Goal: Information Seeking & Learning: Learn about a topic

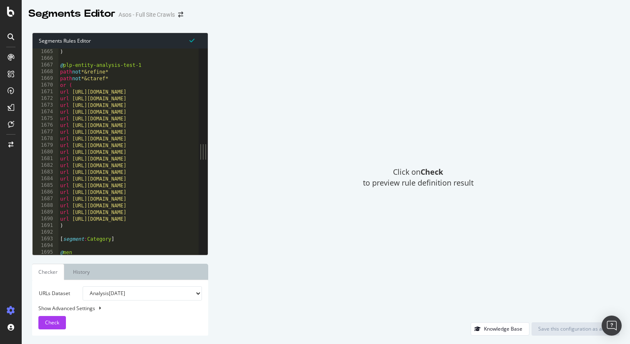
scroll to position [8375, 0]
click at [145, 66] on div "query cid=15196&refine=attribute_1047:8415* ) @ plp-entity-analysis-test-1 path…" at bounding box center [238, 151] width 361 height 219
drag, startPoint x: 145, startPoint y: 66, endPoint x: 76, endPoint y: 67, distance: 69.3
click at [76, 67] on div "query cid=15196&refine=attribute_1047:8415* ) @ plp-entity-analysis-test-1 path…" at bounding box center [238, 151] width 361 height 219
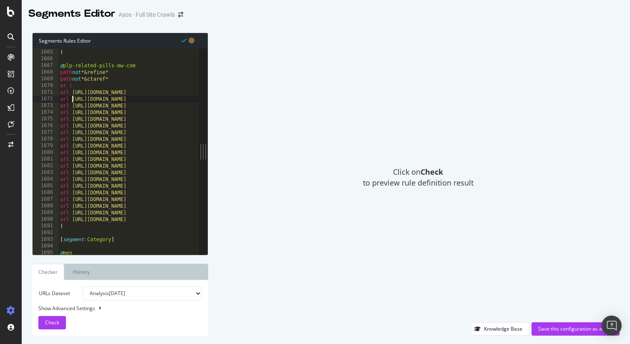
click at [73, 99] on div "query cid=15196&refine=attribute_1047:8415* ) @ plp-related-pills-mw-com path n…" at bounding box center [238, 151] width 361 height 219
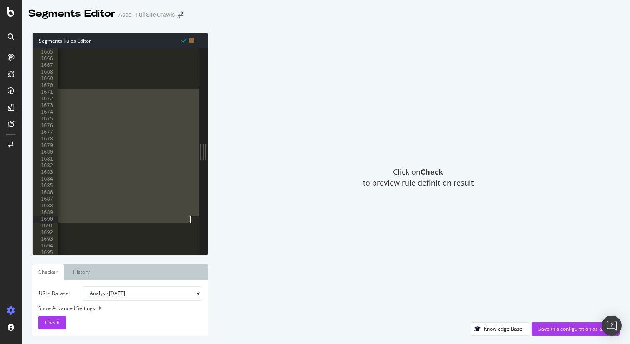
scroll to position [0, 90]
drag, startPoint x: 73, startPoint y: 92, endPoint x: 198, endPoint y: 217, distance: 176.8
click at [198, 217] on div "url https://www.asos.com/women/shoes/cat/?cid=4172* 1664 1665 1666 1667 1668 16…" at bounding box center [116, 151] width 166 height 206
paste textarea "https://www.asos.com/men/shoes-boots-trainers/boots/formal-boots/cat/?cid=18582"
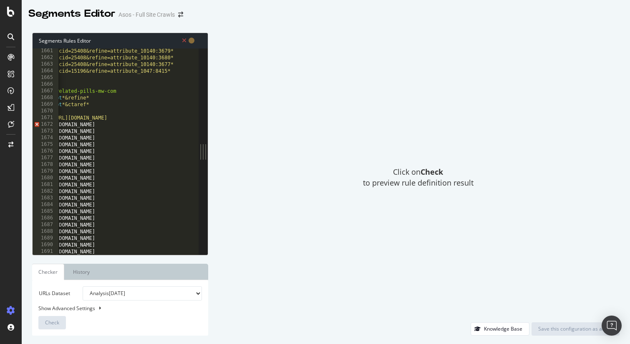
scroll to position [0, 0]
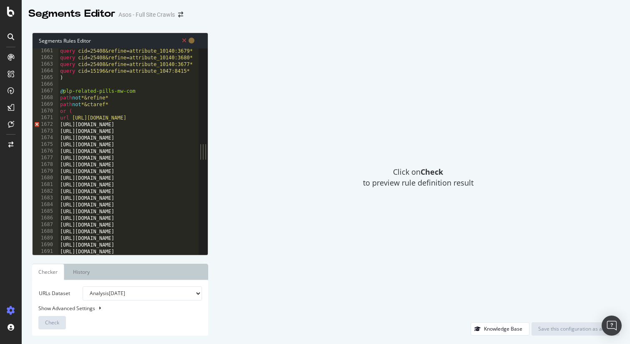
click at [59, 129] on div "query cid=25408&refine=attribute_10140:3679* query cid=25408&refine=attribute_1…" at bounding box center [238, 157] width 361 height 219
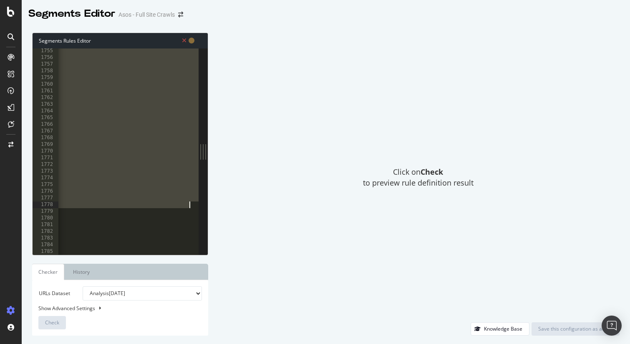
scroll to position [0, 108]
drag, startPoint x: 59, startPoint y: 124, endPoint x: 202, endPoint y: 205, distance: 164.7
click at [202, 205] on div "https://www.asos.com/men/shoes-boots-trainers/smart-shoes/cat/?cid=5773 1755 17…" at bounding box center [120, 151] width 175 height 206
paste textarea "url"
type textarea "url https://www.asos.com/men/shoes-boots-trainers/boots/formal-boots/cat/?cid=1…"
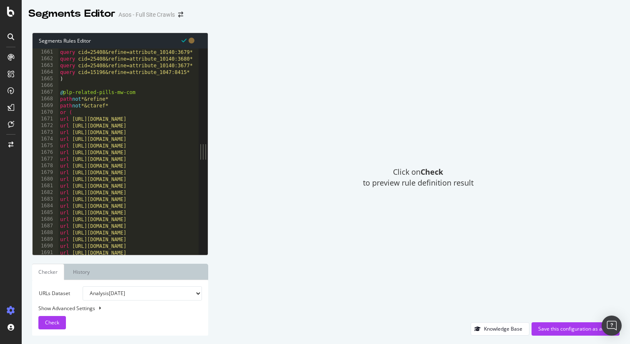
scroll to position [8083, 0]
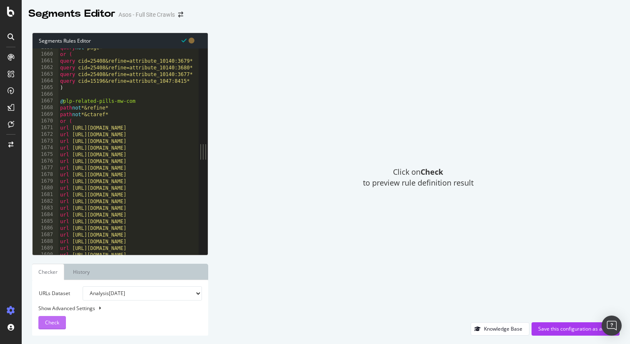
click at [61, 318] on button "Check" at bounding box center [52, 322] width 28 height 13
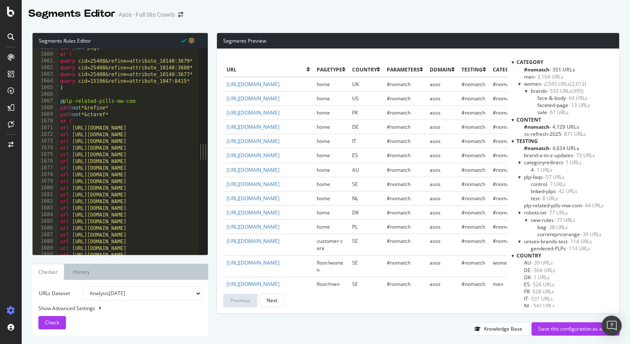
click at [574, 205] on span "plp-related-pills-mw-com - 44 URLs" at bounding box center [564, 205] width 80 height 7
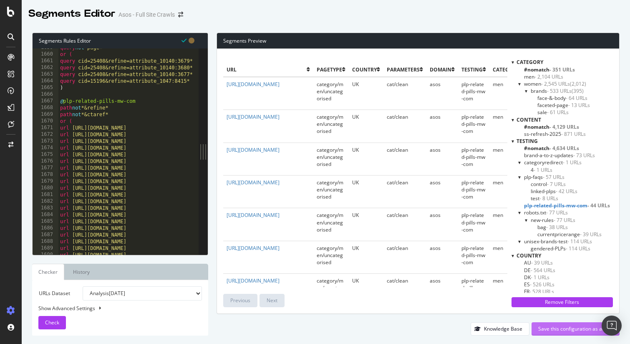
click at [568, 327] on div "Save this configuration as active" at bounding box center [576, 328] width 75 height 7
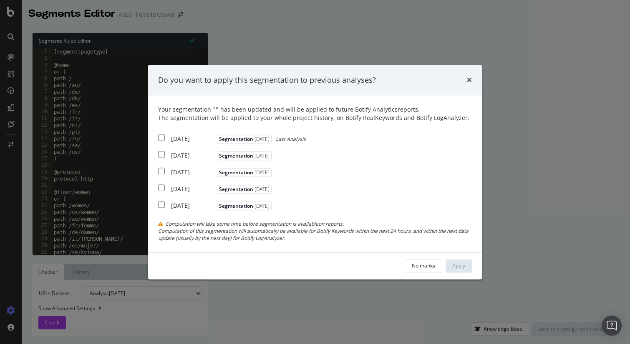
click at [163, 138] on input "modal" at bounding box center [161, 137] width 7 height 7
checkbox input "true"
click at [457, 268] on div "Apply" at bounding box center [459, 265] width 13 height 7
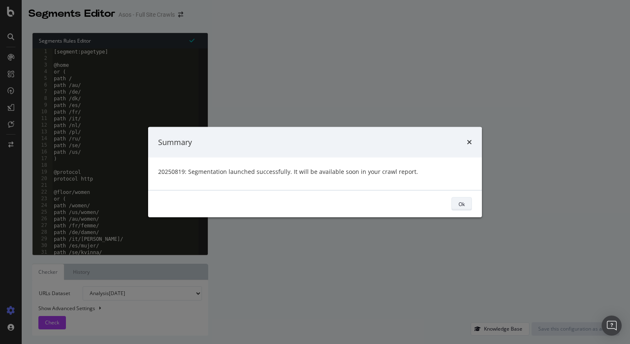
click at [465, 204] on button "Ok" at bounding box center [462, 203] width 20 height 13
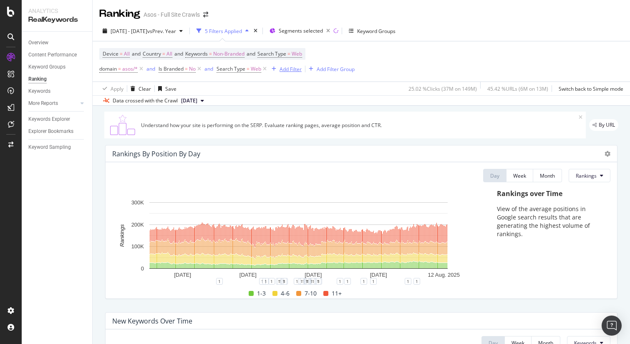
click at [292, 68] on div "Add Filter" at bounding box center [291, 69] width 22 height 7
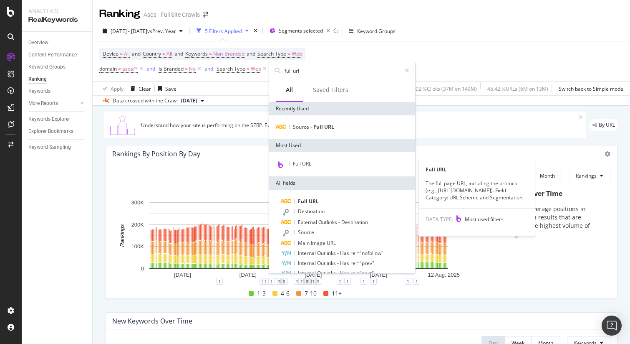
type input "full url"
click at [325, 163] on div "Full URL" at bounding box center [342, 164] width 143 height 11
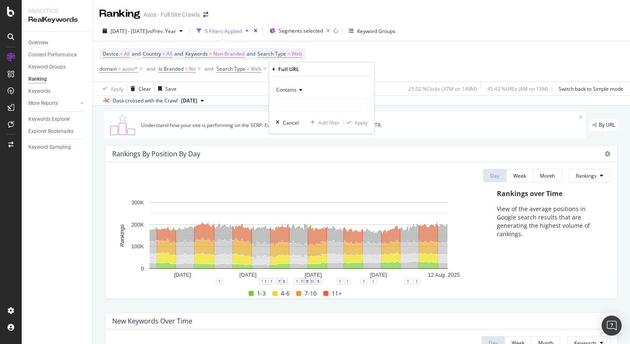
click at [292, 89] on span "Contains" at bounding box center [286, 89] width 20 height 7
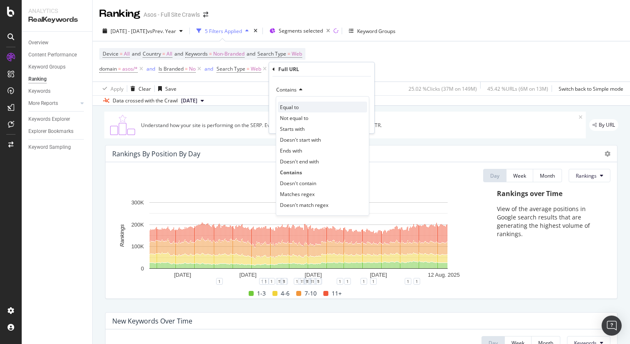
click at [298, 106] on span "Equal to" at bounding box center [289, 107] width 19 height 7
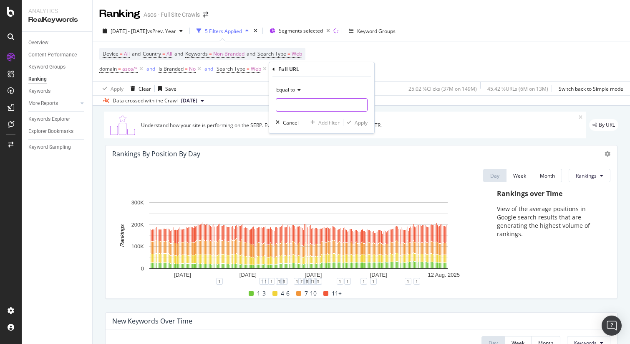
click at [298, 106] on input "text" at bounding box center [321, 104] width 91 height 13
paste input "https://www.asos.com/men/jackets-coats/wool-coats/cat/?cid=12456"
type input "https://www.asos.com/men/jackets-coats/wool-coats/cat/?cid=12456"
click at [362, 122] on div "Apply" at bounding box center [361, 122] width 13 height 7
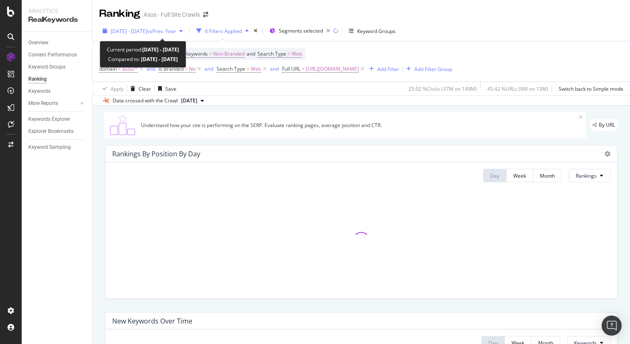
click at [129, 33] on span "2024 Aug. 17th - 2025 Aug. 16th" at bounding box center [129, 31] width 37 height 7
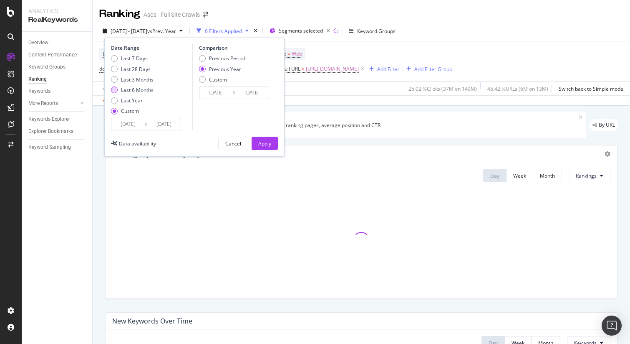
click at [139, 89] on div "Last 6 Months" at bounding box center [137, 89] width 33 height 7
type input "2025/02/25"
type input "2025/08/24"
type input "2024/02/27"
type input "2024/08/25"
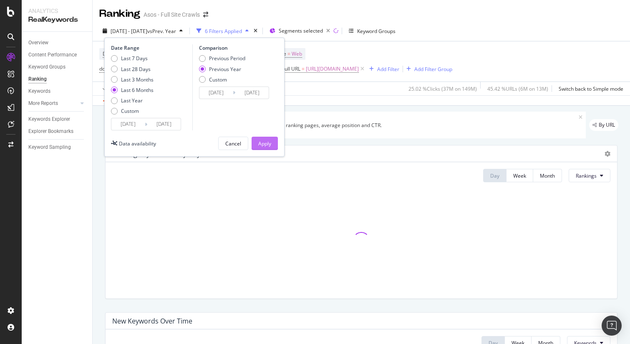
click at [265, 145] on div "Apply" at bounding box center [264, 143] width 13 height 7
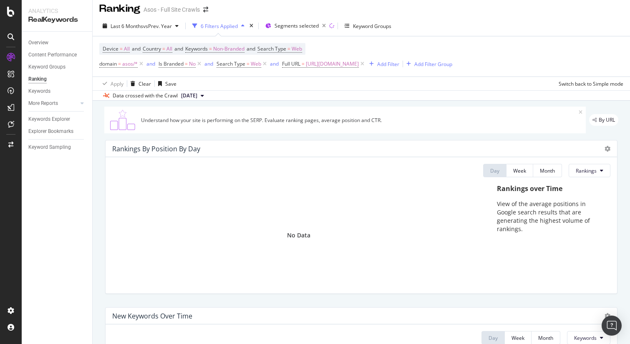
scroll to position [5, 0]
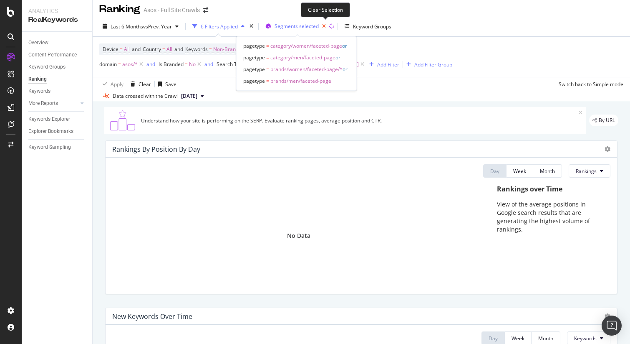
click at [326, 27] on icon "button" at bounding box center [324, 26] width 10 height 12
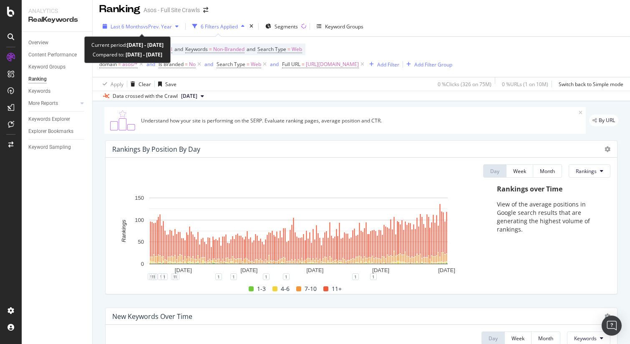
click at [142, 27] on span "Last 6 Months" at bounding box center [127, 26] width 33 height 7
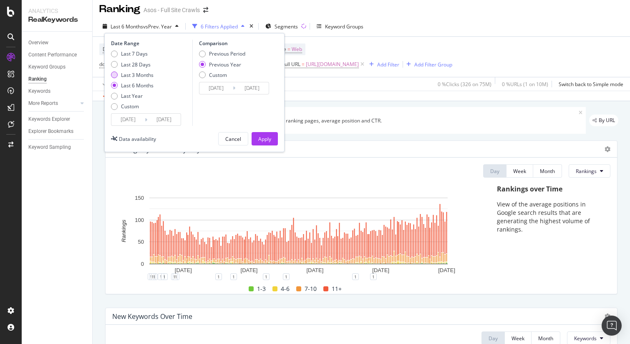
click at [138, 74] on div "Last 3 Months" at bounding box center [137, 74] width 33 height 7
type input "2025/05/25"
type input "2024/05/26"
click at [258, 133] on div "Apply" at bounding box center [264, 138] width 13 height 13
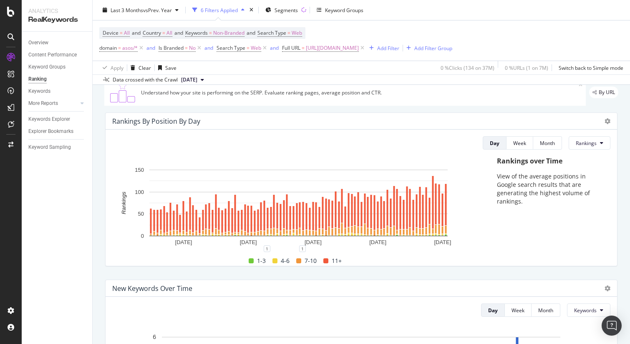
scroll to position [31, 0]
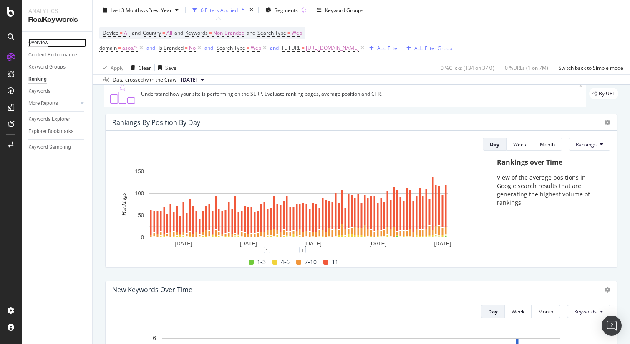
click at [32, 44] on div "Overview" at bounding box center [38, 42] width 20 height 9
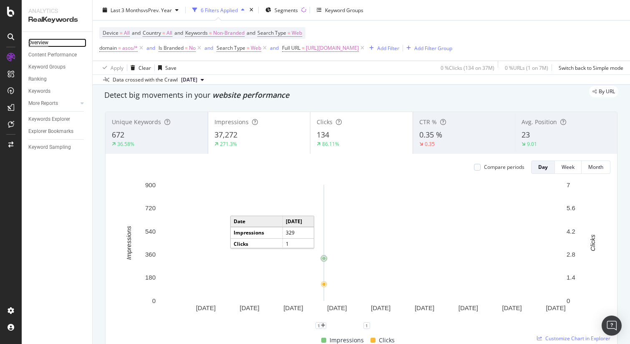
scroll to position [25, 0]
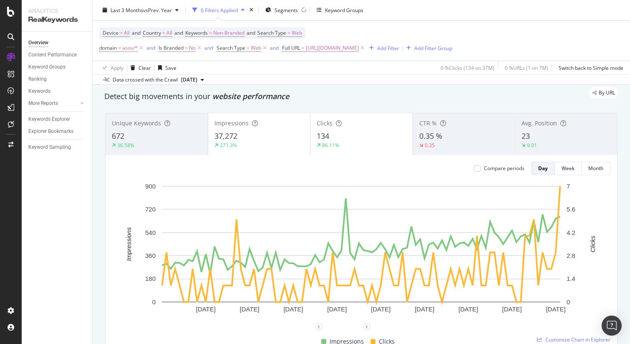
click at [353, 125] on div "Clicks" at bounding box center [362, 123] width 90 height 8
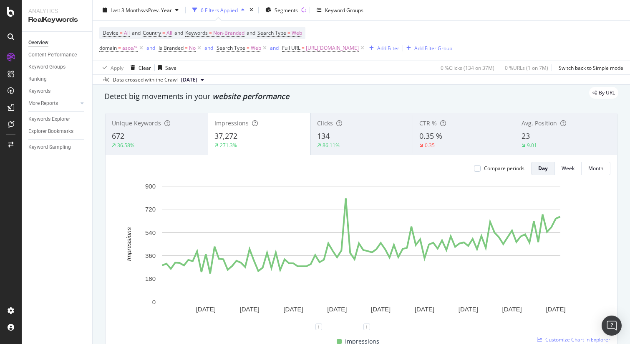
click at [554, 133] on div "23" at bounding box center [566, 136] width 89 height 11
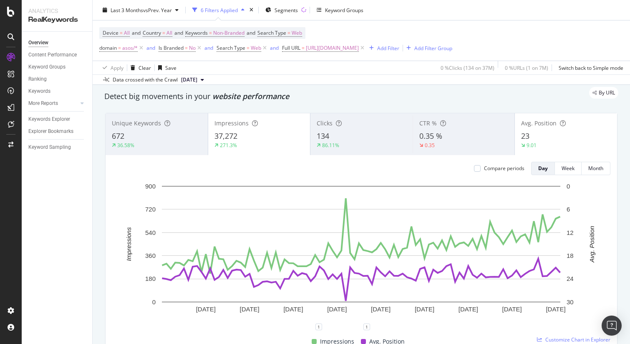
click at [554, 133] on div "23" at bounding box center [566, 136] width 90 height 11
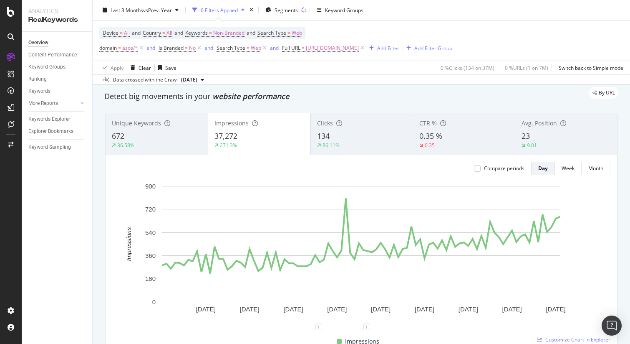
click at [184, 114] on div "Unique Keywords 672 36.58%" at bounding box center [157, 134] width 102 height 42
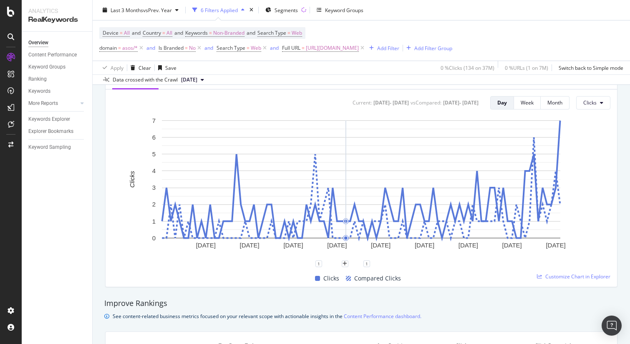
scroll to position [359, 0]
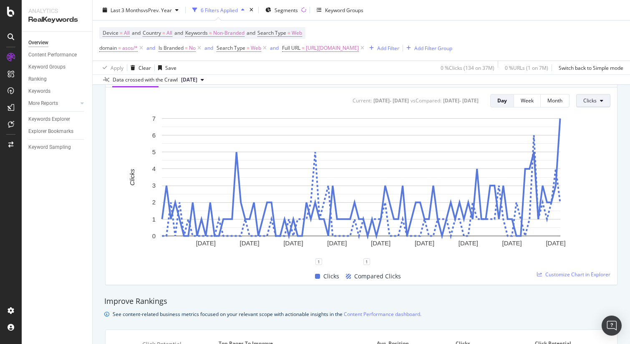
click at [600, 101] on icon at bounding box center [601, 100] width 3 height 5
click at [558, 94] on span "Impressions" at bounding box center [550, 93] width 39 height 8
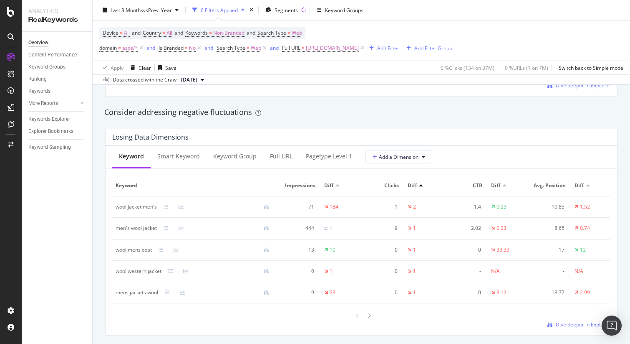
scroll to position [953, 0]
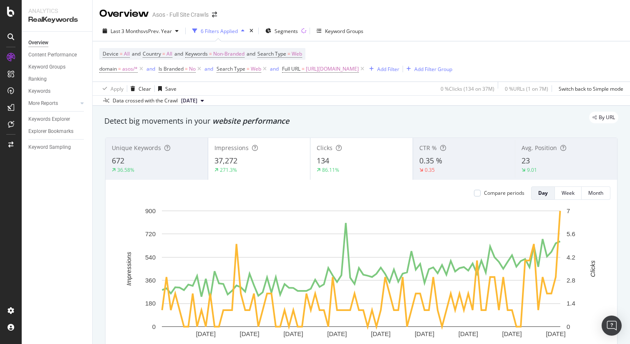
click at [358, 166] on div "86.11%" at bounding box center [362, 170] width 90 height 8
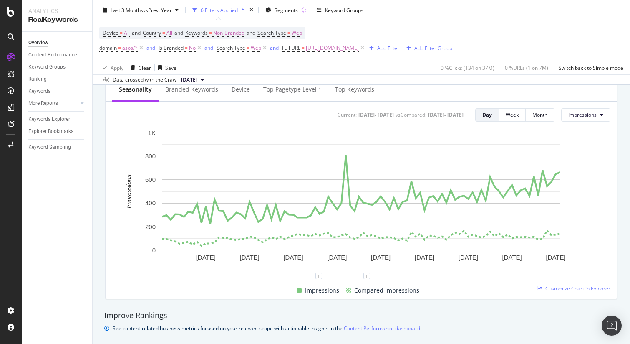
scroll to position [359, 0]
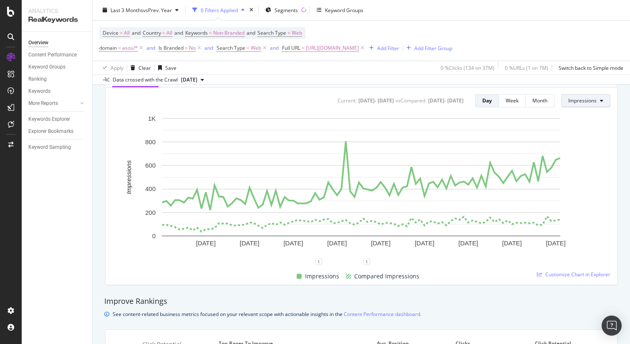
click at [600, 102] on icon at bounding box center [601, 100] width 3 height 5
click at [616, 127] on div "Seasonality Branded Keywords Device Top pagetype Level 1 Top Keywords Current: …" at bounding box center [362, 175] width 512 height 220
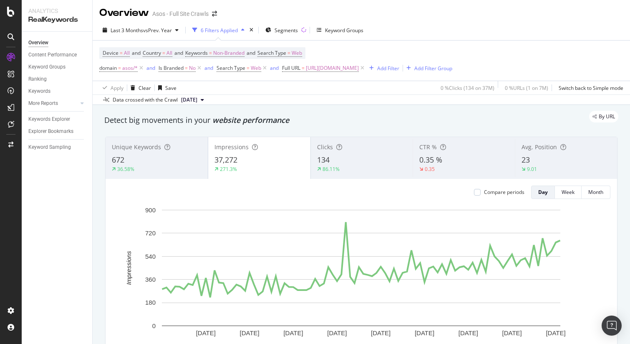
scroll to position [0, 0]
click at [157, 164] on div "672" at bounding box center [157, 160] width 90 height 11
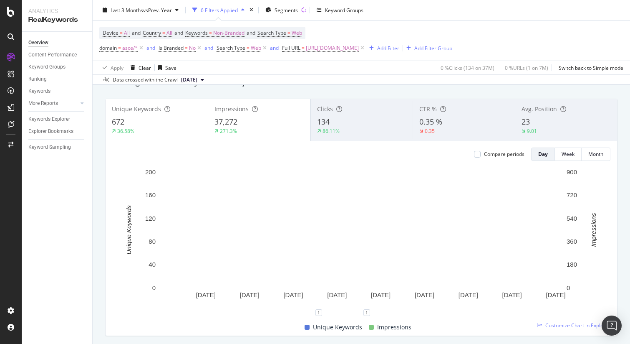
scroll to position [40, 0]
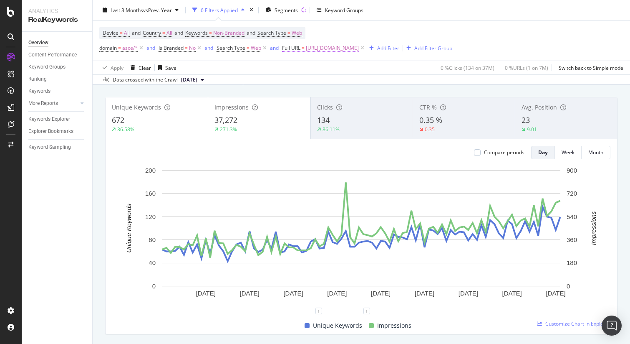
click at [359, 50] on span "https://www.asos.com/men/jackets-coats/wool-coats/cat/?cid=12456" at bounding box center [332, 48] width 53 height 12
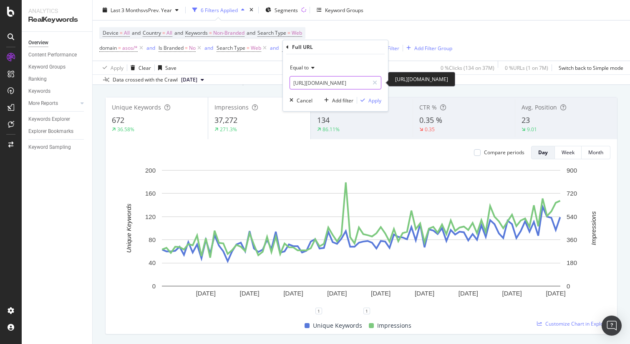
click at [377, 82] on icon at bounding box center [375, 83] width 5 height 6
click at [347, 84] on input "text" at bounding box center [335, 82] width 91 height 13
paste input "https://www.asos.com/men/accessories/watches/cat/?cid=19855"
type input "https://www.asos.com/men/accessories/watches/cat/?cid=19855"
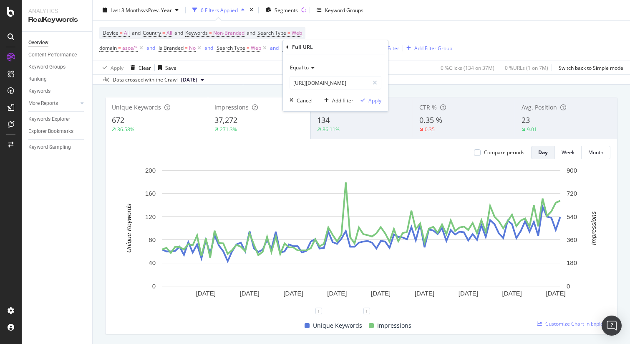
click at [374, 101] on div "Apply" at bounding box center [375, 100] width 13 height 7
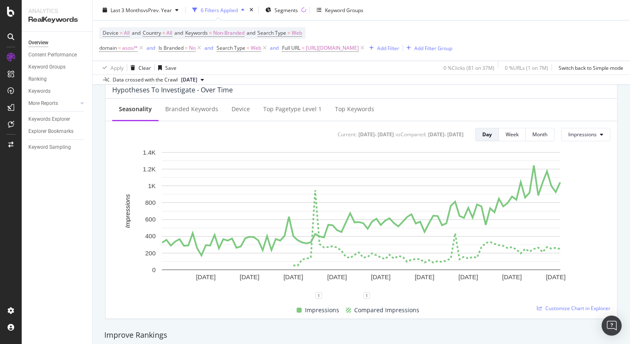
scroll to position [316, 0]
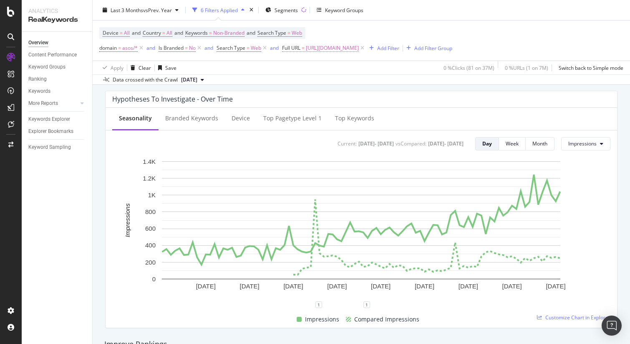
click at [359, 49] on span "https://www.asos.com/men/accessories/watches/cat/?cid=19855" at bounding box center [332, 48] width 53 height 12
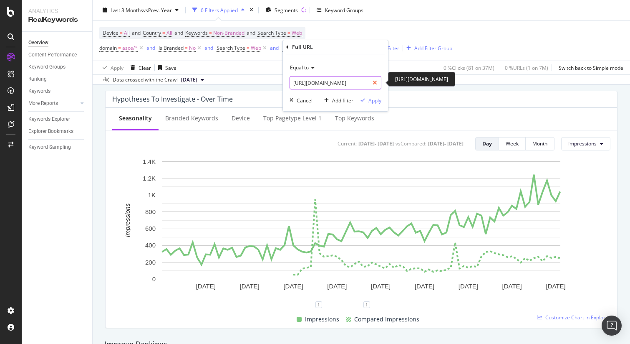
click at [374, 82] on icon at bounding box center [375, 83] width 5 height 6
click at [349, 83] on input "text" at bounding box center [335, 82] width 91 height 13
paste input "https://www.asos.com/men/trends/oversized-clothing/cat/?cid=19449"
type input "https://www.asos.com/men/trends/oversized-clothing/cat/?cid=19449"
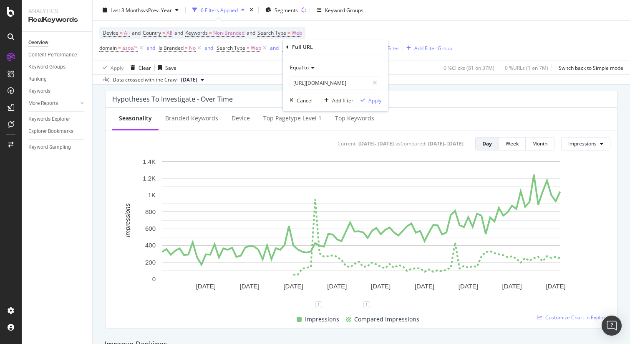
click at [374, 99] on div "Apply" at bounding box center [375, 100] width 13 height 7
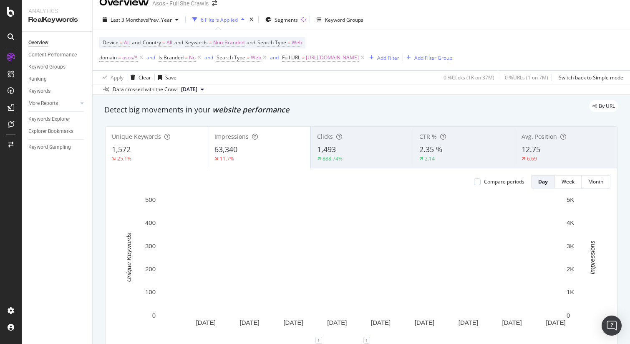
scroll to position [8, 0]
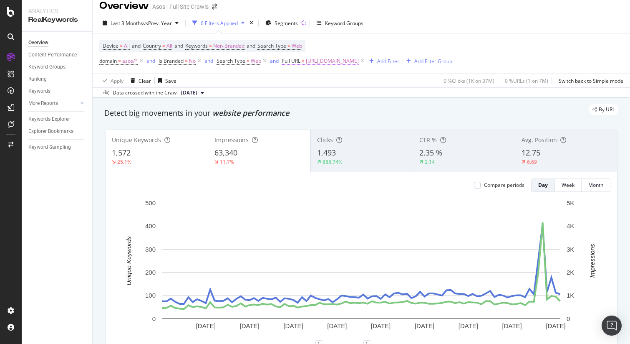
click at [359, 60] on span "https://www.asos.com/men/trends/oversized-clothing/cat/?cid=19449" at bounding box center [332, 61] width 53 height 12
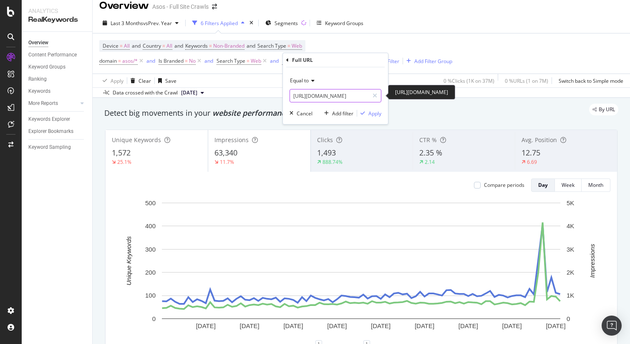
click at [375, 96] on icon at bounding box center [375, 96] width 5 height 6
click at [341, 94] on input "text" at bounding box center [335, 95] width 91 height 13
paste input "https://www.asos.com/men/shoes-boots-trainers/boots/cat/?cid=5774"
type input "https://www.asos.com/men/shoes-boots-trainers/boots/cat/?cid=5774"
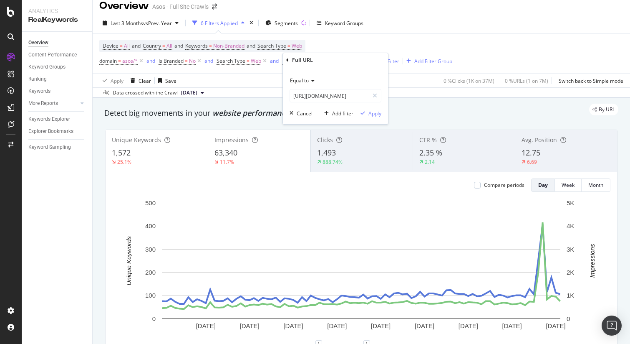
click at [373, 113] on div "Apply" at bounding box center [375, 113] width 13 height 7
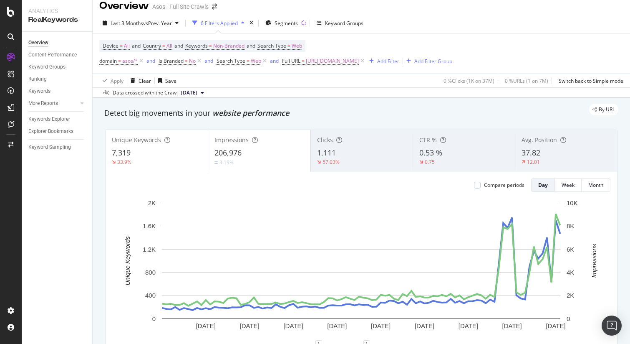
scroll to position [8, 0]
click at [562, 147] on div "Avg. Position 37.82 12.01" at bounding box center [566, 151] width 102 height 38
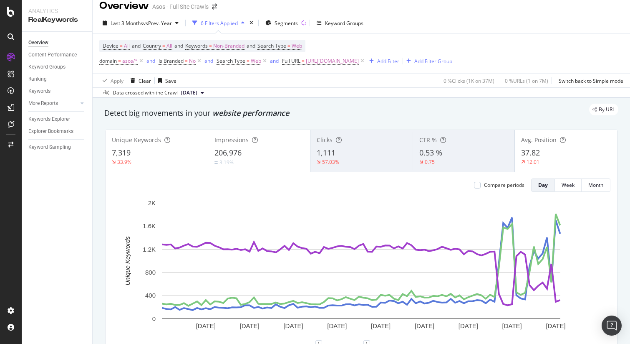
click at [564, 147] on div "Avg. Position 37.82 12.01" at bounding box center [566, 151] width 102 height 38
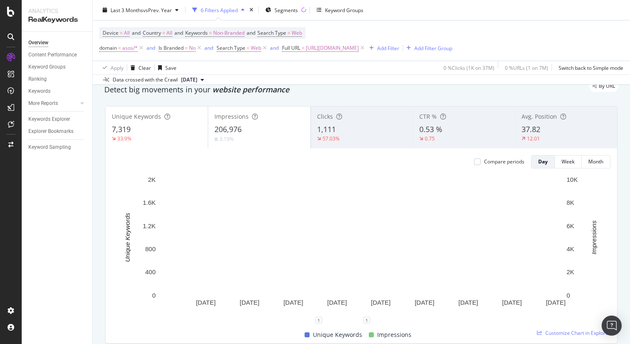
scroll to position [0, 0]
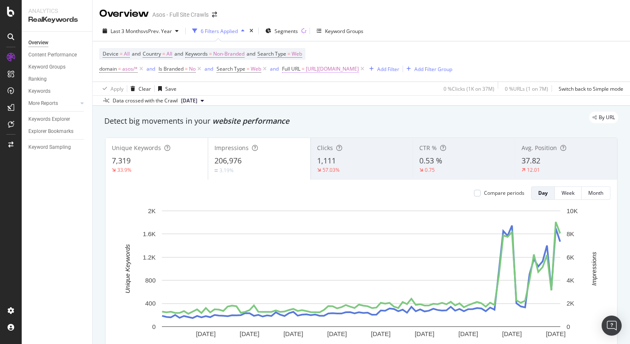
click at [359, 69] on span "https://www.asos.com/men/shoes-boots-trainers/boots/cat/?cid=5774" at bounding box center [332, 69] width 53 height 12
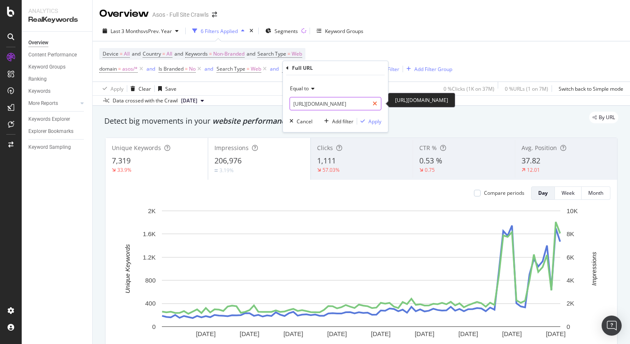
click at [377, 104] on icon at bounding box center [375, 104] width 5 height 6
click at [332, 103] on input "text" at bounding box center [335, 103] width 91 height 13
paste input "https://www.asos.com/men/bags/backpacks/cat/?cid=12888"
type input "https://www.asos.com/men/bags/backpacks/cat/?cid=12888"
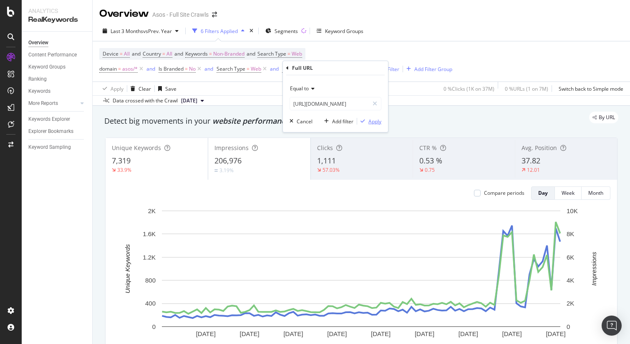
click at [374, 121] on div "Apply" at bounding box center [375, 121] width 13 height 7
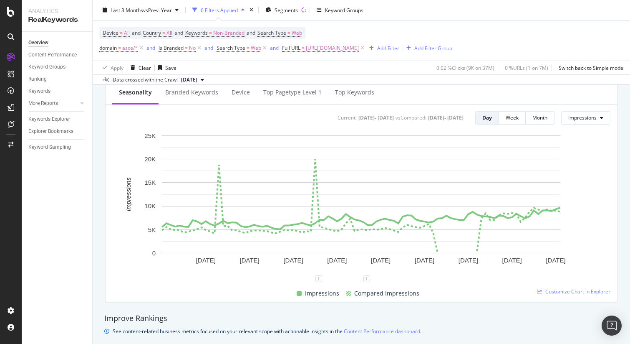
scroll to position [333, 0]
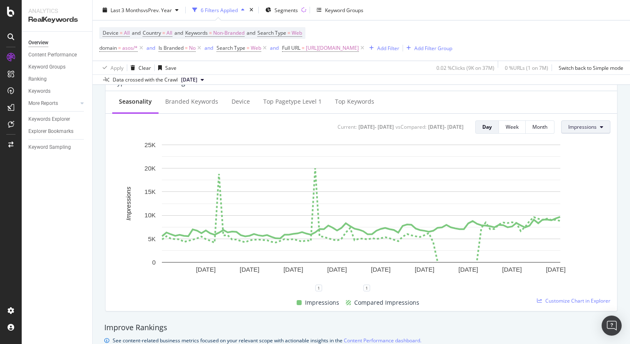
click at [588, 129] on span "Impressions" at bounding box center [583, 126] width 28 height 7
click at [589, 140] on span "Clicks" at bounding box center [588, 144] width 39 height 8
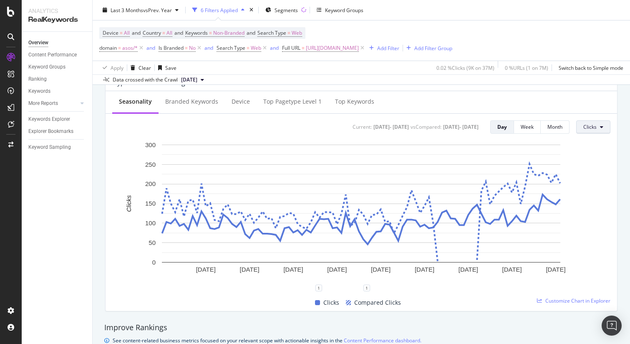
click at [599, 128] on button "Clicks" at bounding box center [594, 126] width 34 height 13
click at [568, 132] on span "Average Position" at bounding box center [550, 135] width 39 height 8
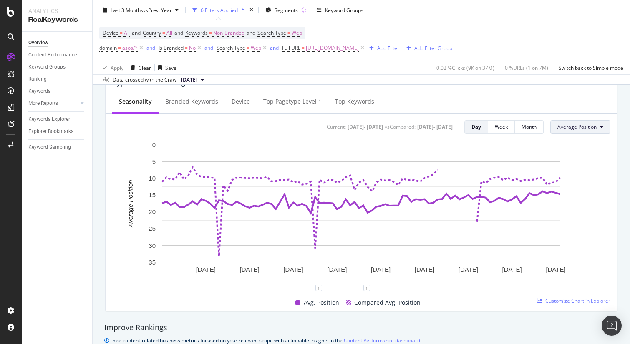
click at [595, 126] on span "Average Position" at bounding box center [577, 126] width 39 height 7
click at [581, 190] on span "CTR" at bounding box center [578, 190] width 40 height 8
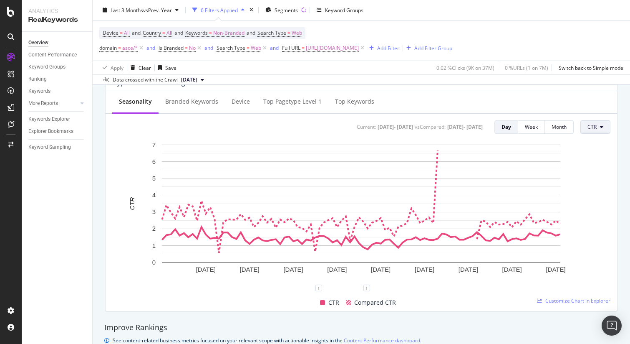
click at [599, 126] on button "CTR" at bounding box center [596, 126] width 30 height 13
click at [563, 118] on span "Impressions" at bounding box center [554, 120] width 39 height 8
